Goal: Task Accomplishment & Management: Manage account settings

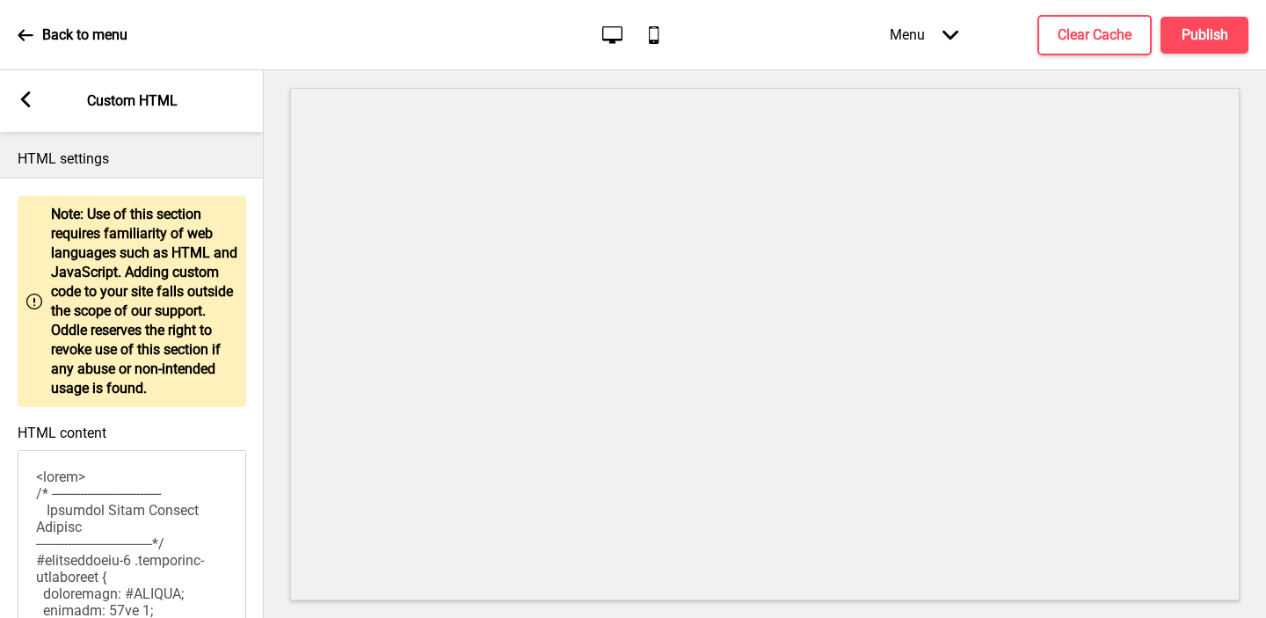
scroll to position [2480, 0]
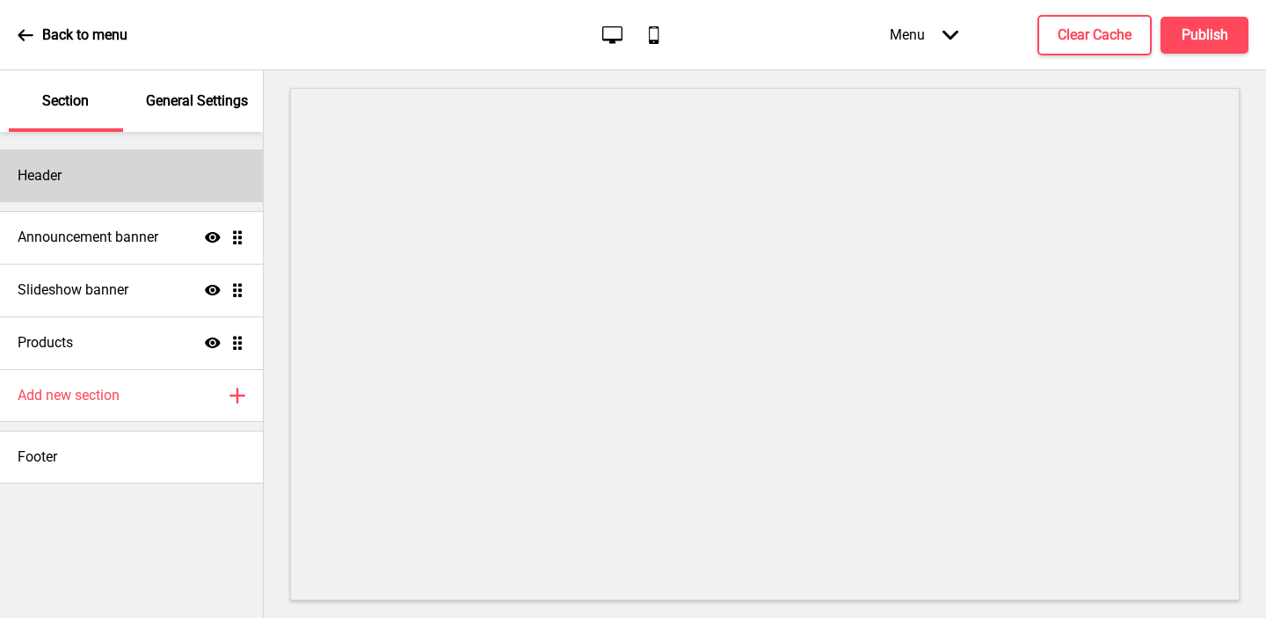
click at [157, 187] on div "Header" at bounding box center [131, 175] width 263 height 53
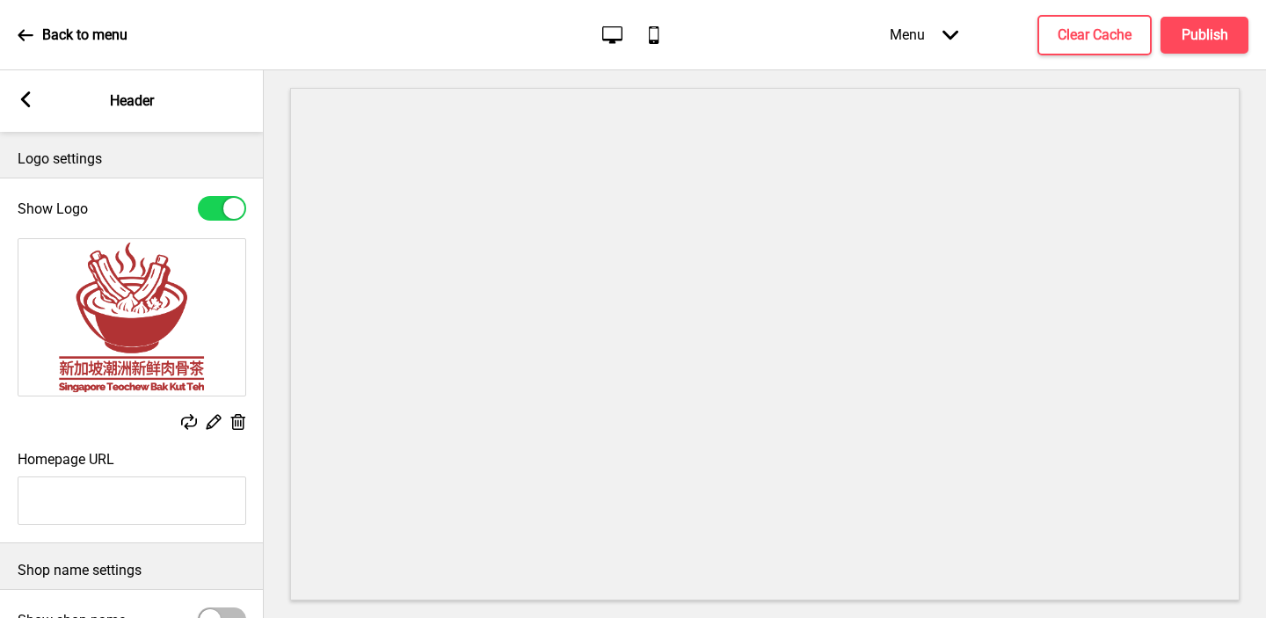
scroll to position [200, 0]
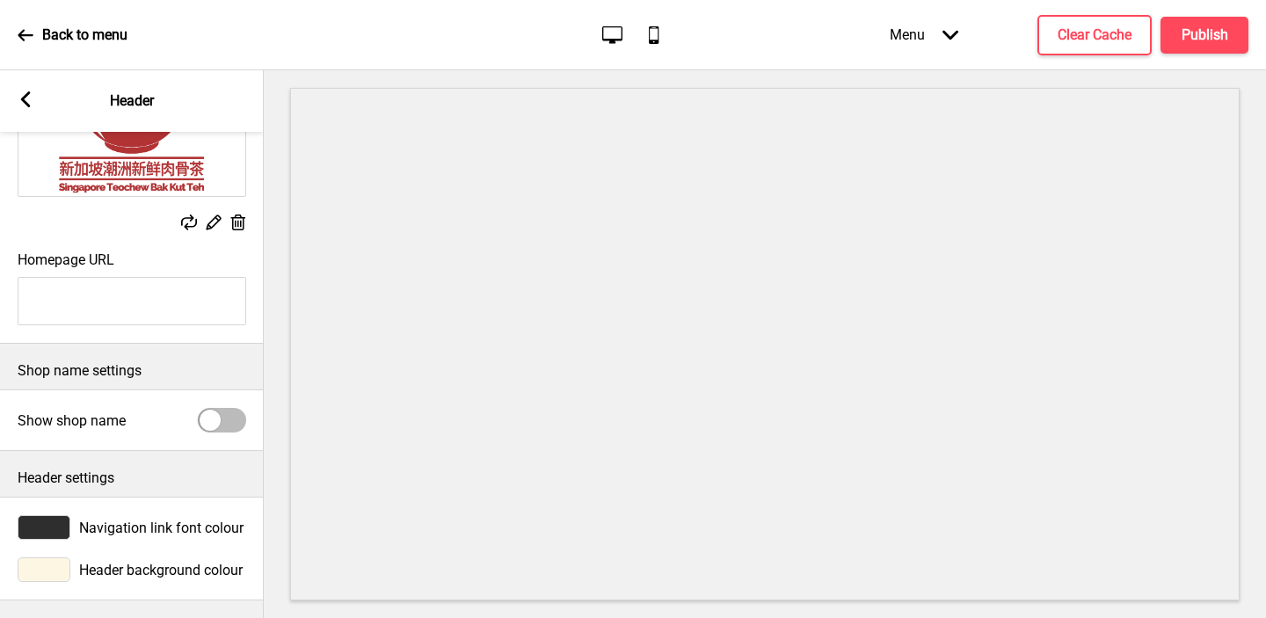
click at [23, 104] on rect at bounding box center [26, 99] width 16 height 16
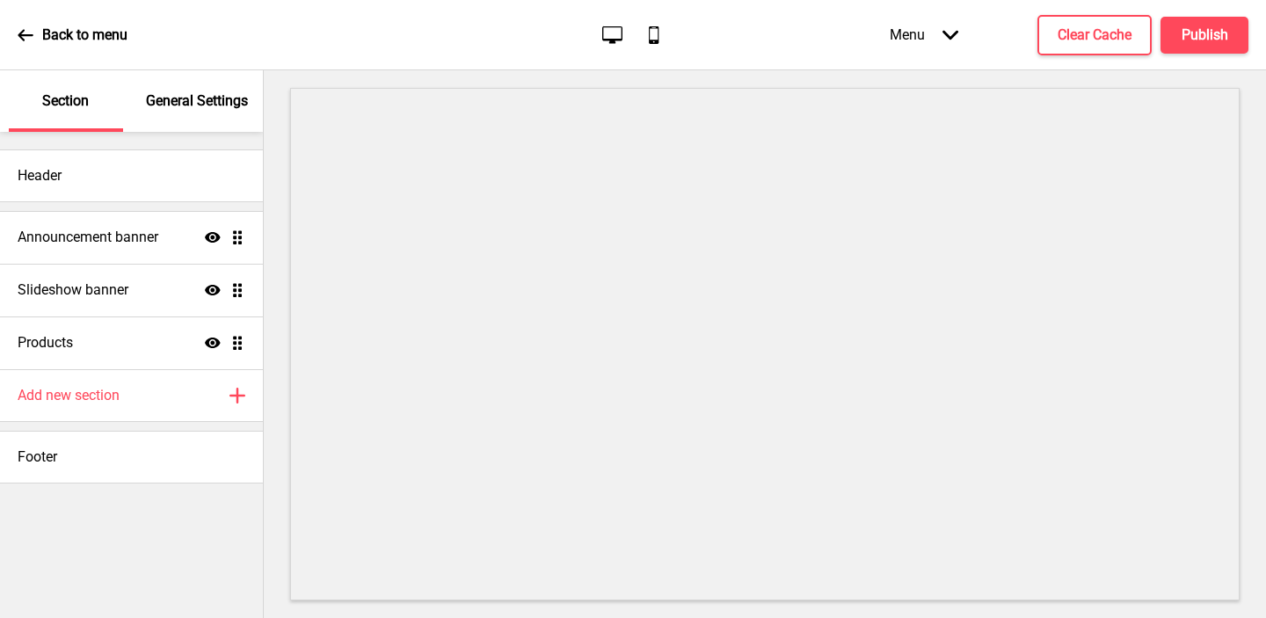
click at [167, 110] on p "General Settings" at bounding box center [197, 100] width 102 height 19
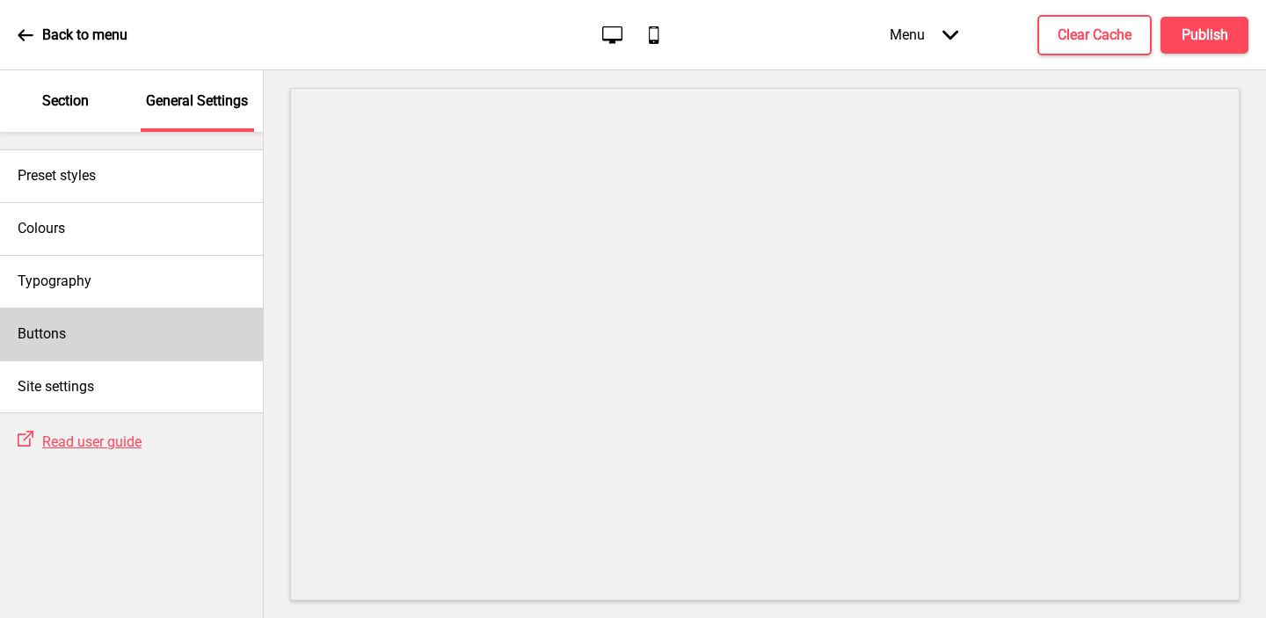
click at [98, 323] on div "Buttons" at bounding box center [131, 334] width 263 height 53
select select "square"
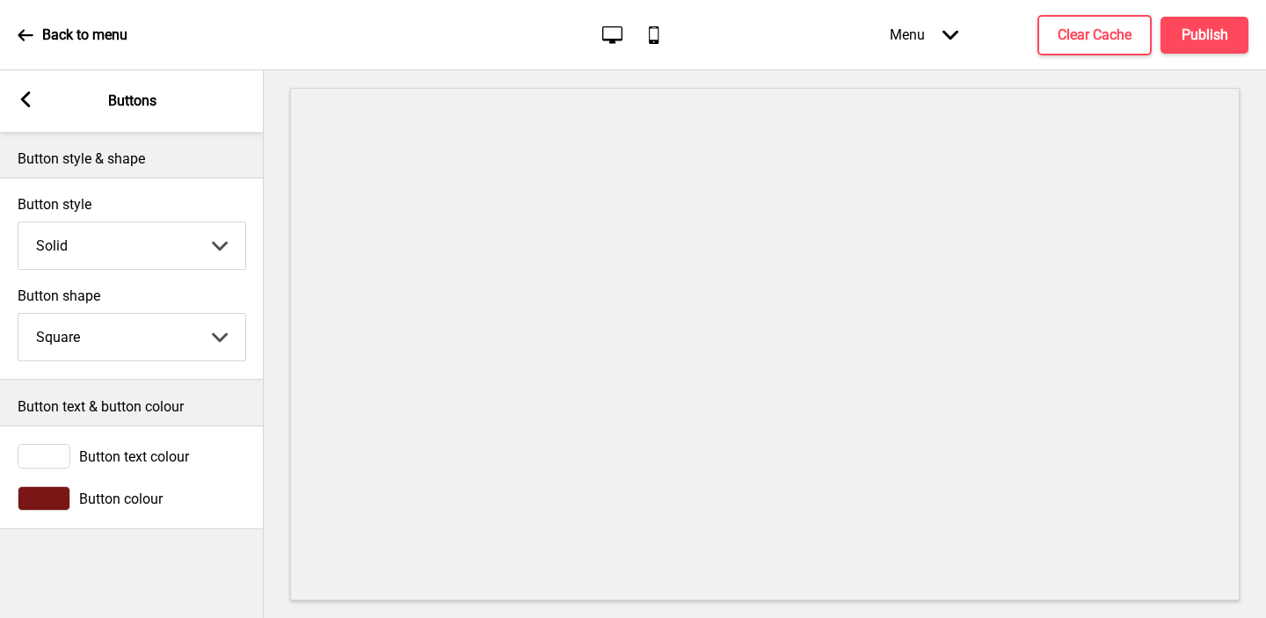
click at [44, 494] on div at bounding box center [44, 498] width 53 height 25
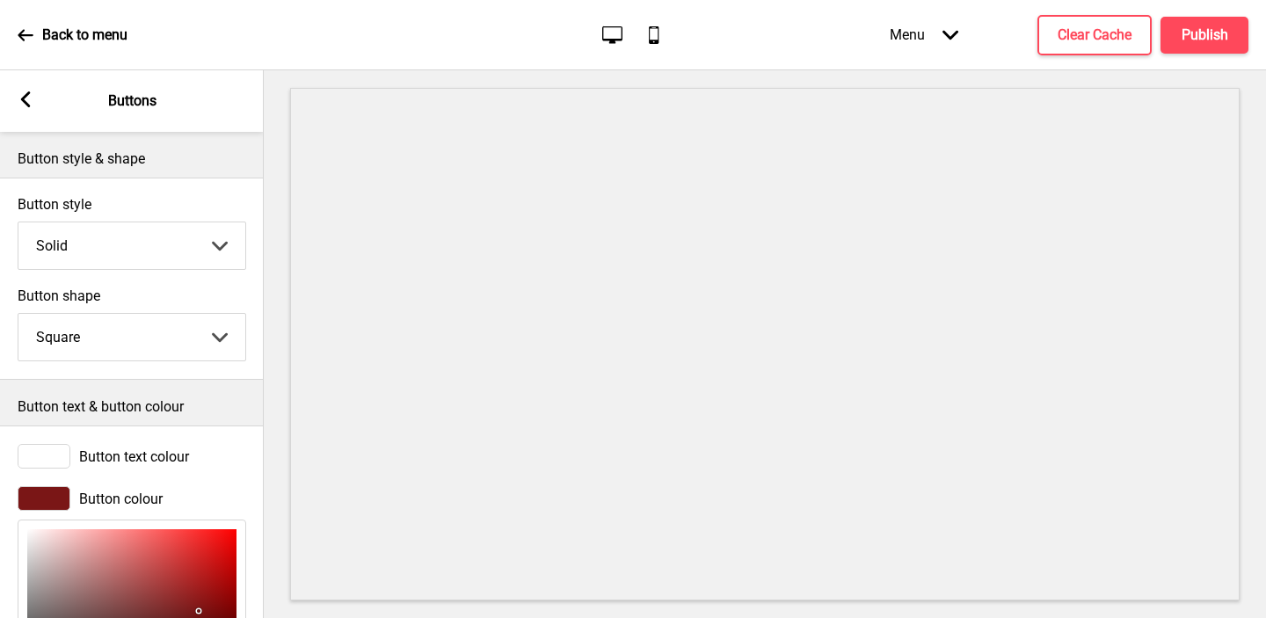
scroll to position [215, 0]
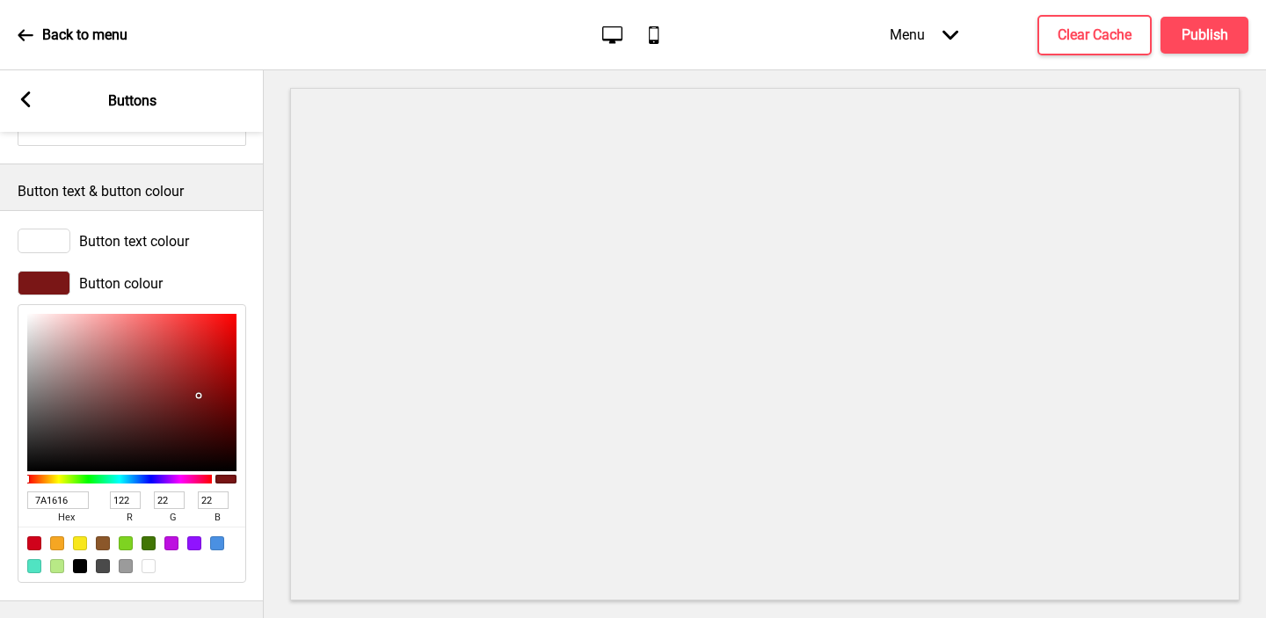
click at [68, 503] on input "7A1616" at bounding box center [58, 500] width 62 height 18
click at [25, 95] on icon at bounding box center [26, 99] width 10 height 16
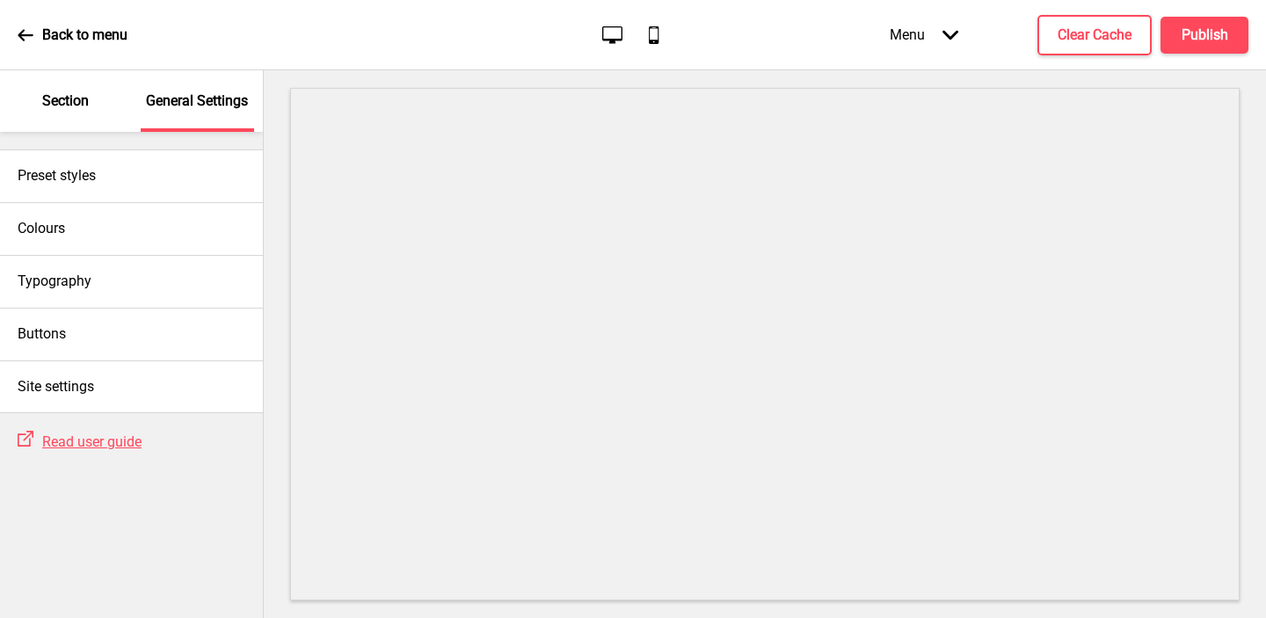
click at [71, 109] on p "Section" at bounding box center [65, 100] width 47 height 19
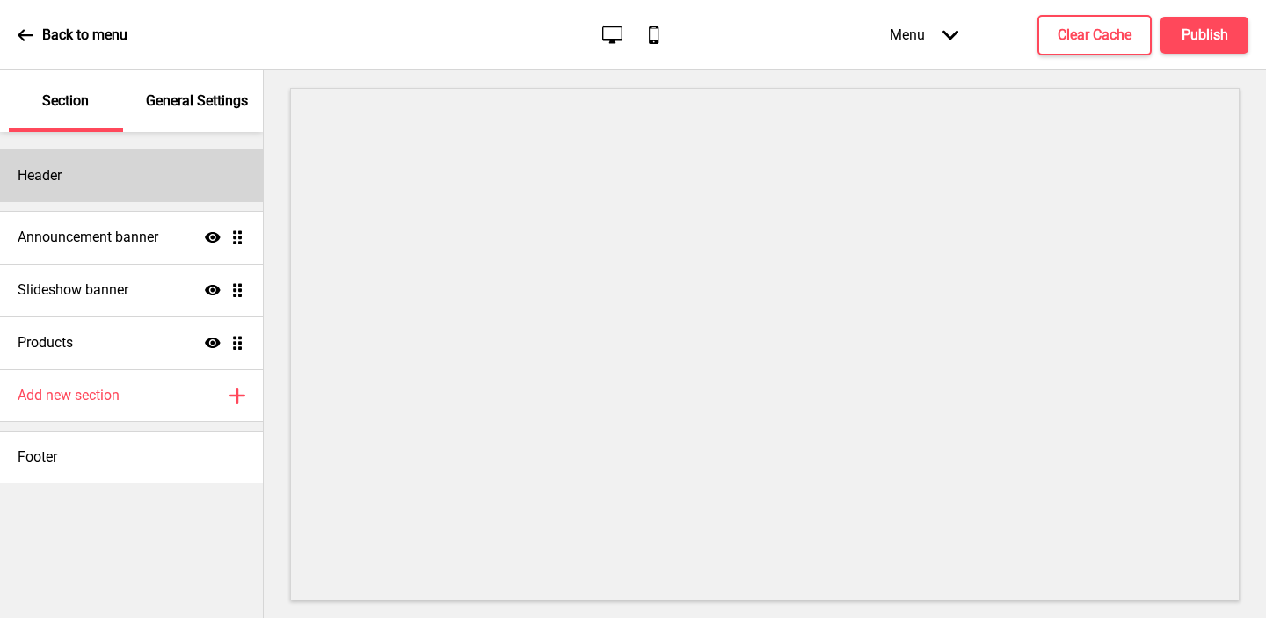
click at [88, 183] on div "Header" at bounding box center [131, 175] width 263 height 53
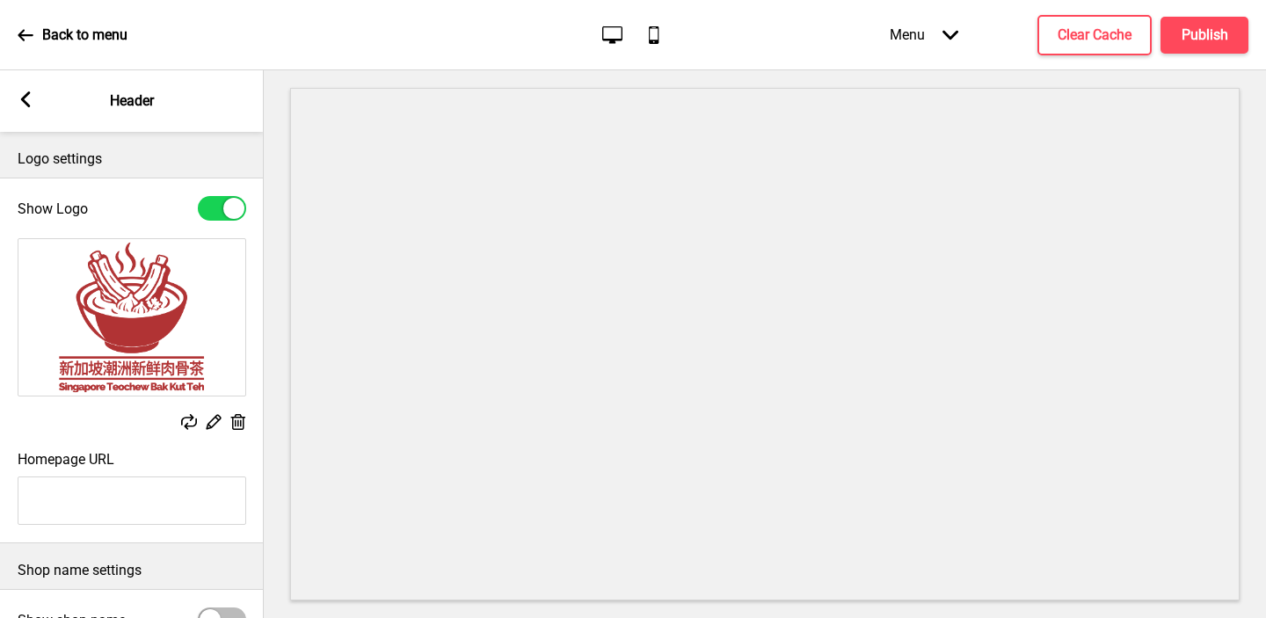
scroll to position [200, 0]
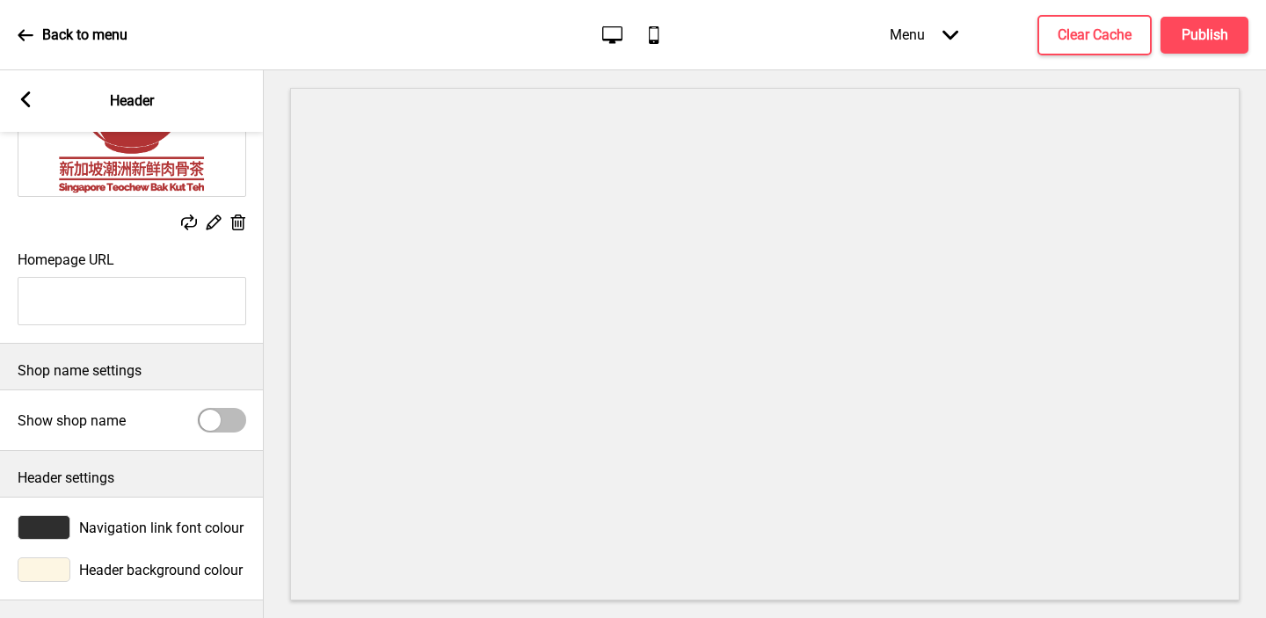
click at [51, 526] on div at bounding box center [44, 527] width 53 height 25
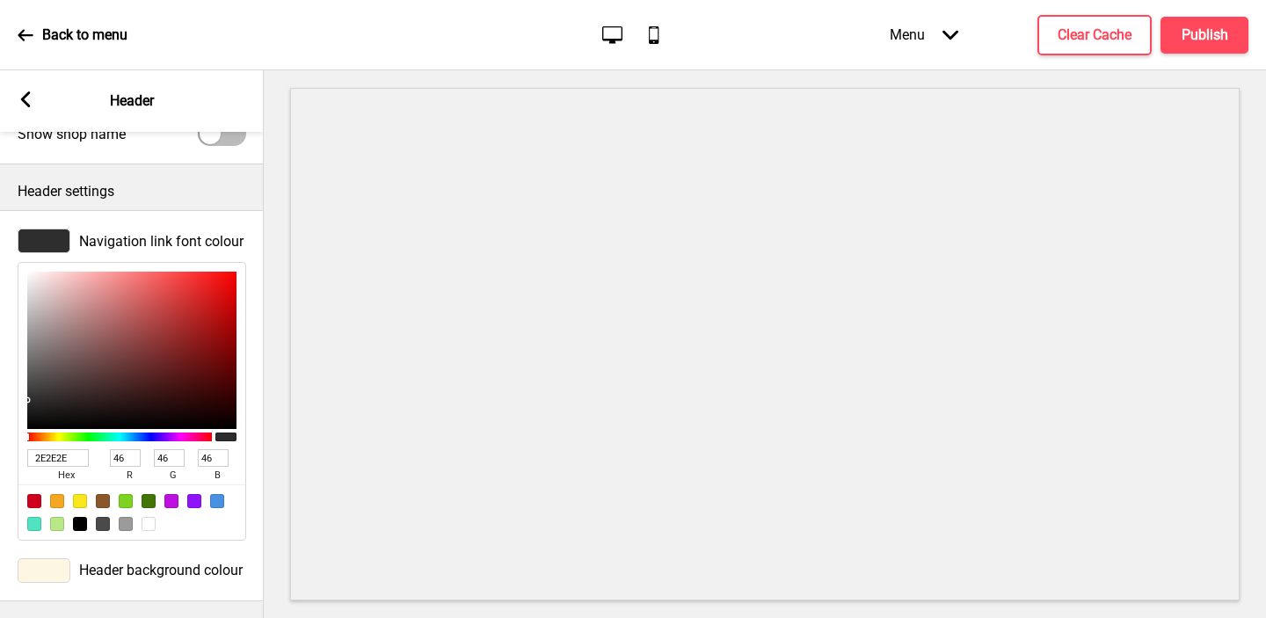
scroll to position [486, 0]
click at [56, 449] on input "2E2E2E" at bounding box center [58, 458] width 62 height 18
paste input "7A1616"
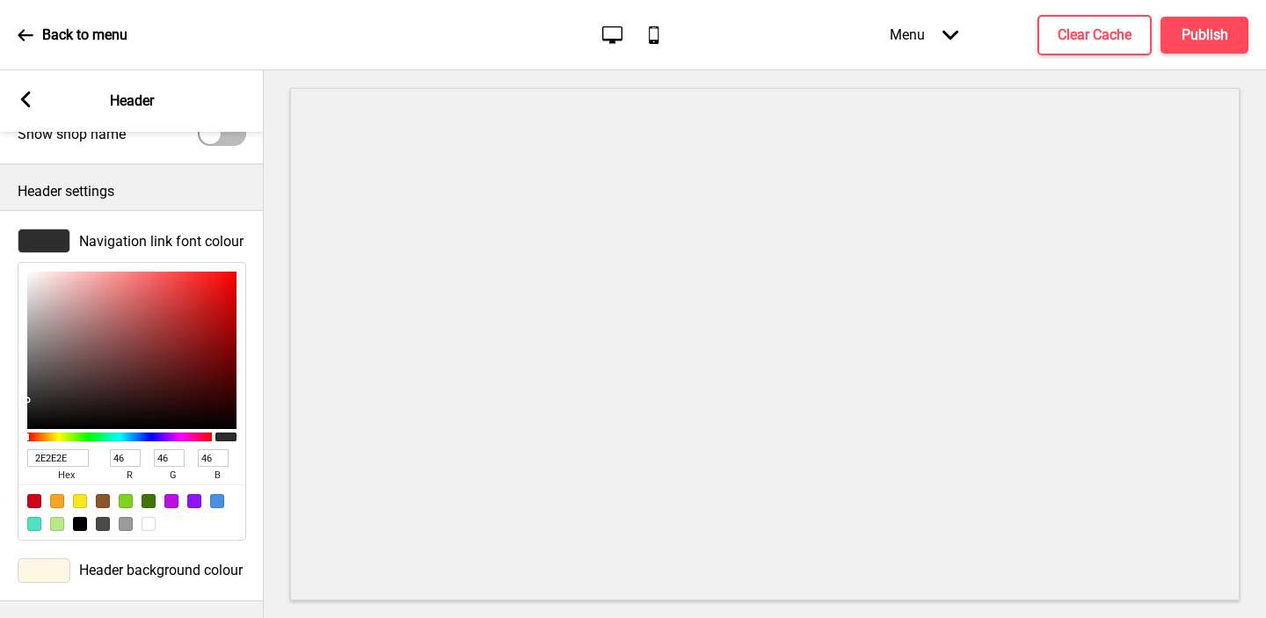
type input "7A1616"
type input "122"
type input "22"
type input "7A1616"
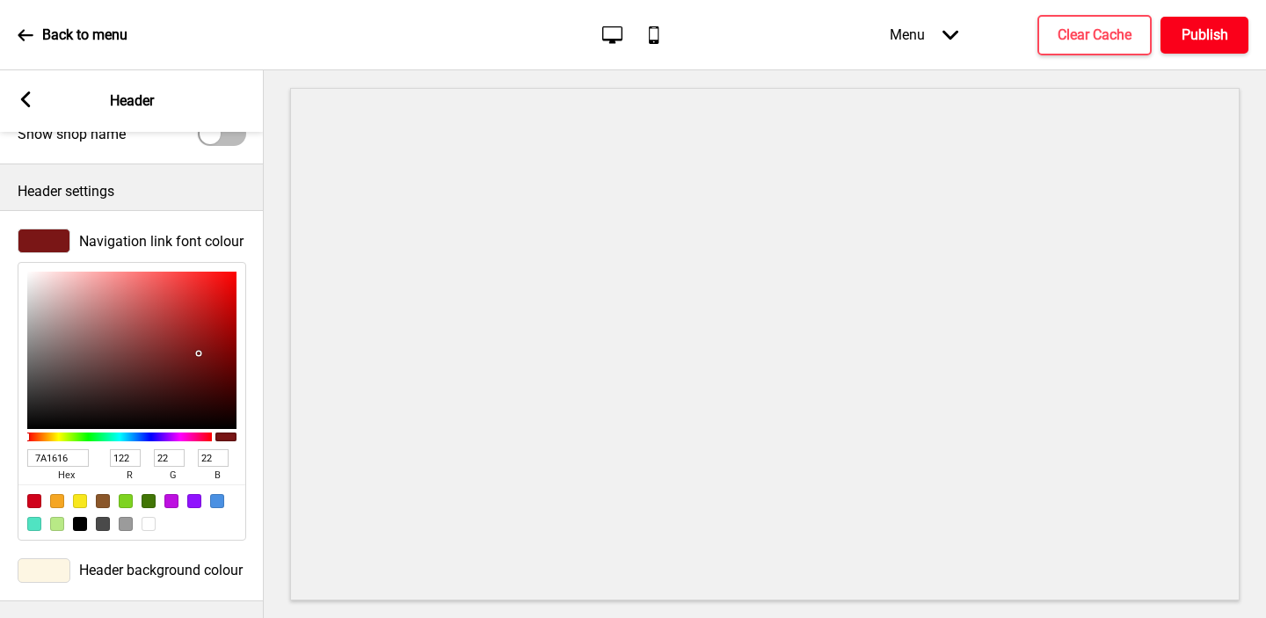
click at [1211, 47] on button "Publish" at bounding box center [1204, 35] width 88 height 37
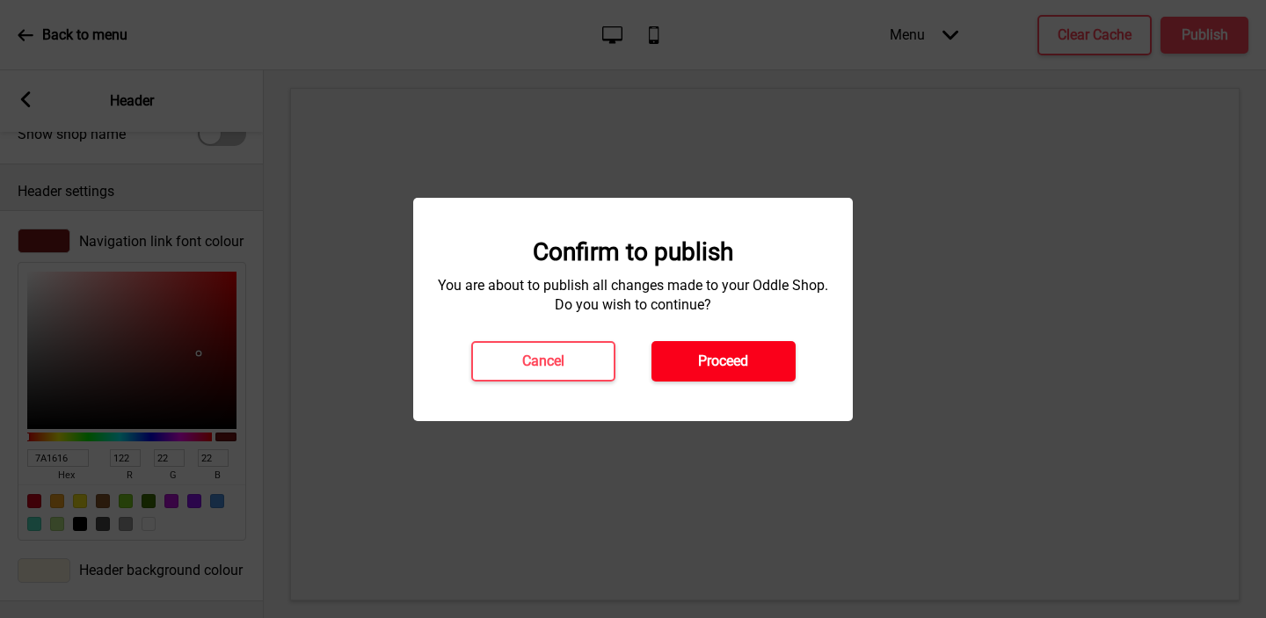
click at [721, 345] on button "Proceed" at bounding box center [723, 361] width 144 height 40
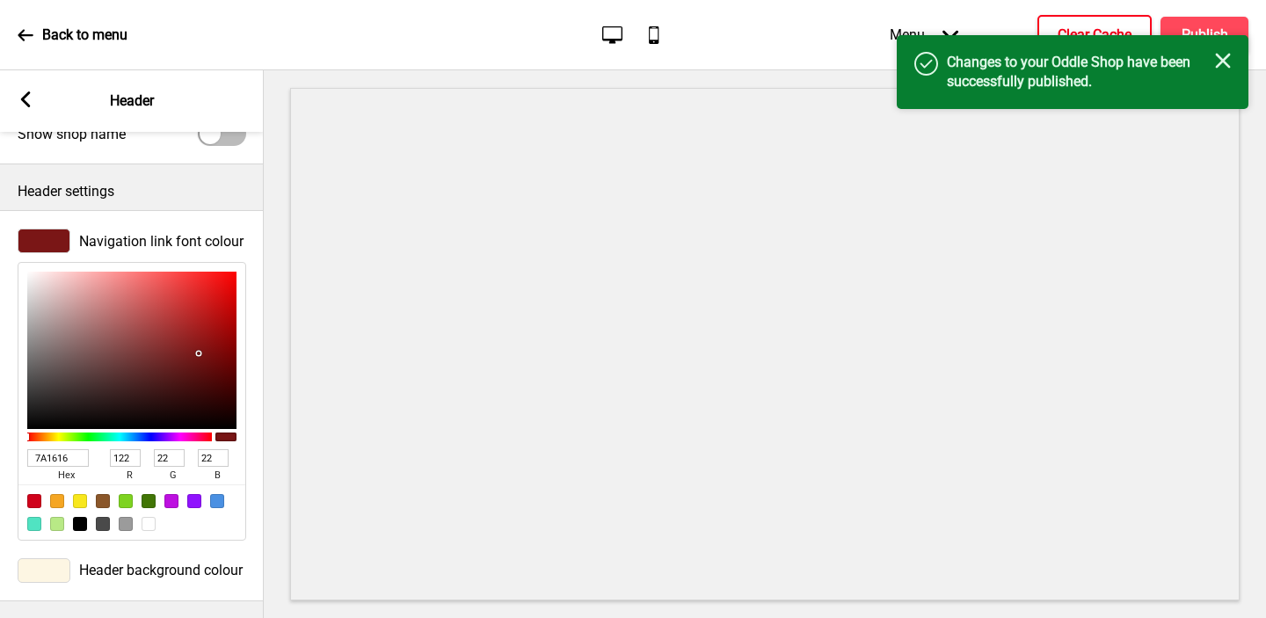
click at [1070, 25] on h4 "Clear Cache" at bounding box center [1095, 34] width 74 height 19
